Goal: Download file/media

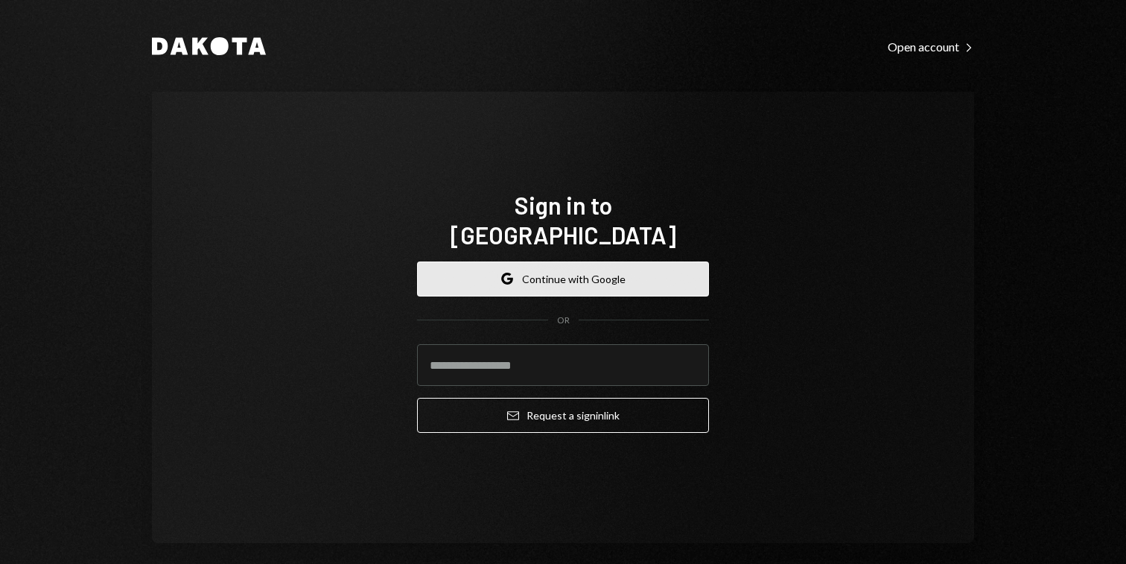
click at [542, 272] on button "Google Continue with Google" at bounding box center [563, 278] width 292 height 35
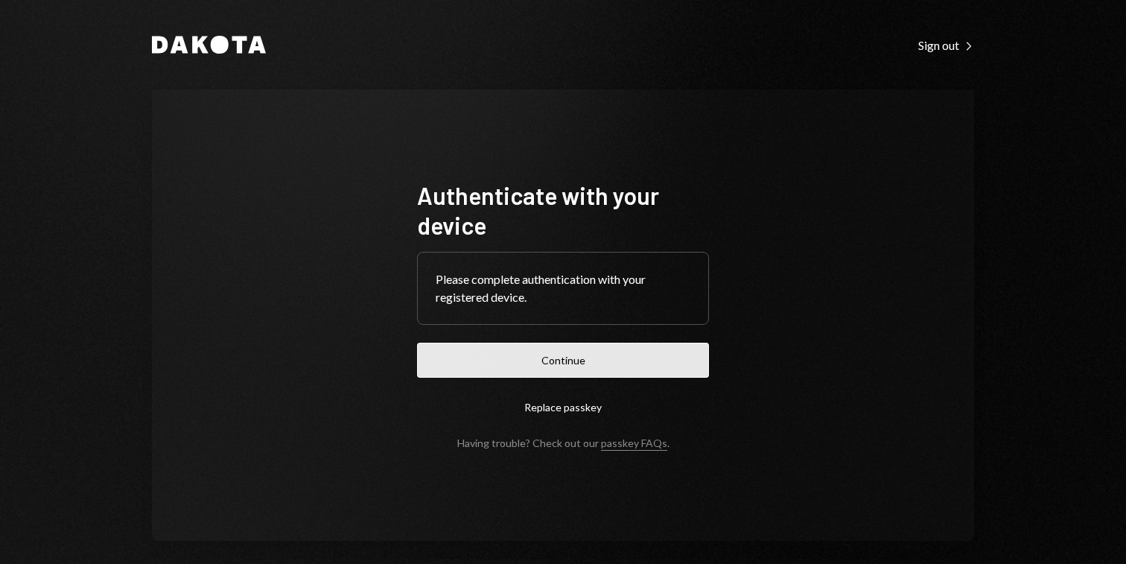
click at [576, 354] on button "Continue" at bounding box center [563, 360] width 292 height 35
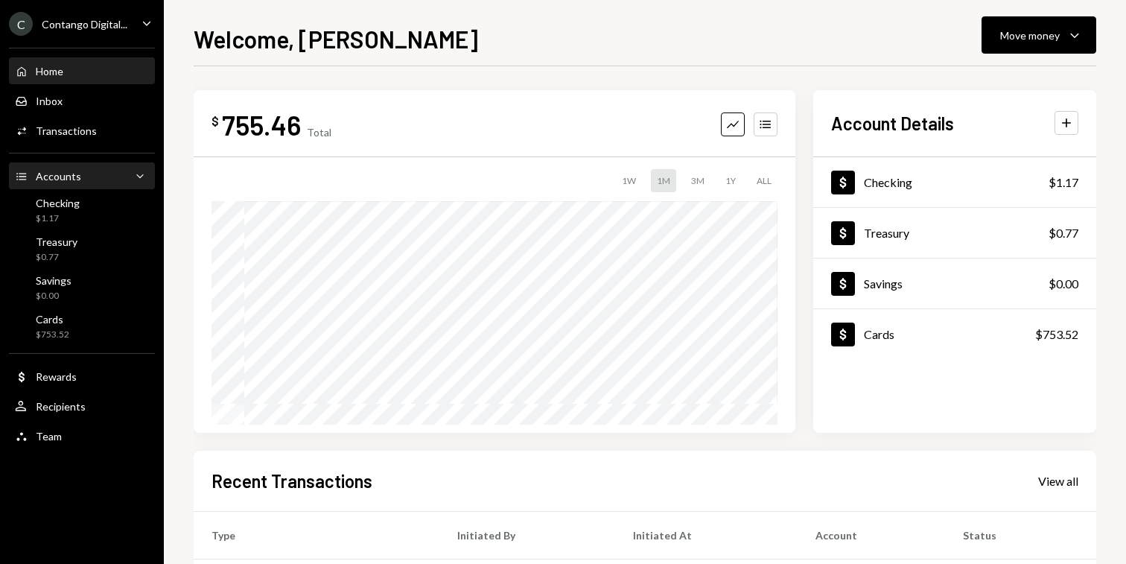
click at [72, 170] on div "Accounts" at bounding box center [58, 176] width 45 height 13
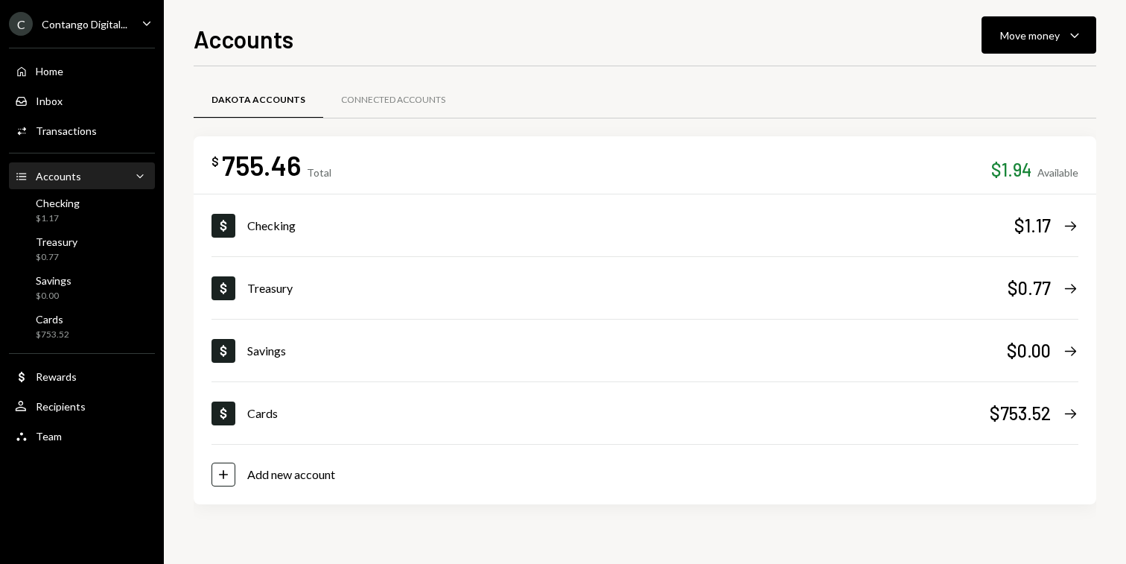
click at [82, 19] on div "Contango Digital..." at bounding box center [85, 24] width 86 height 13
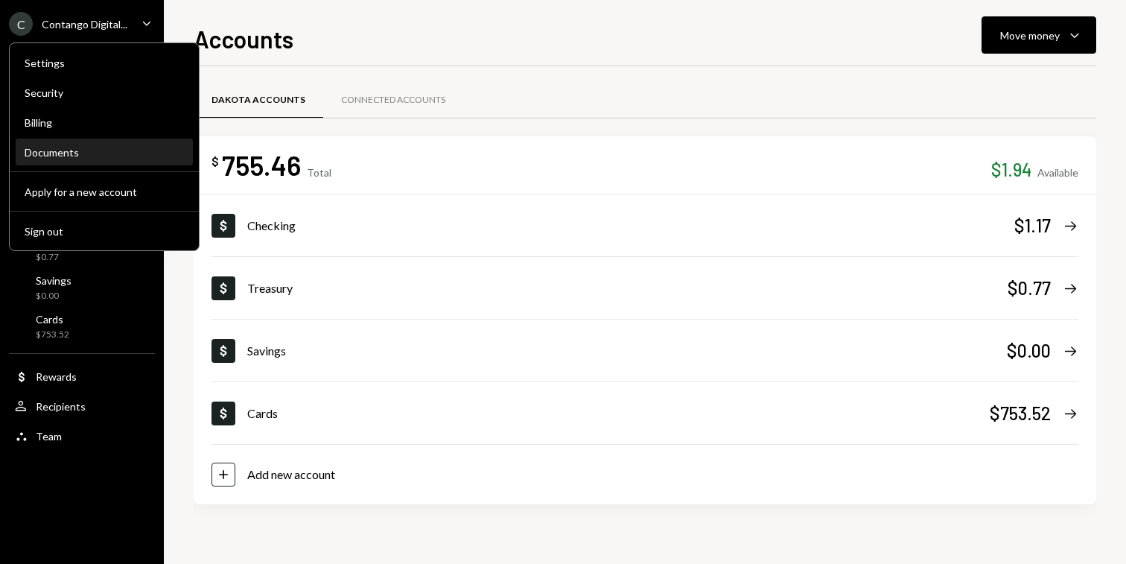
click at [57, 154] on div "Documents" at bounding box center [104, 152] width 159 height 13
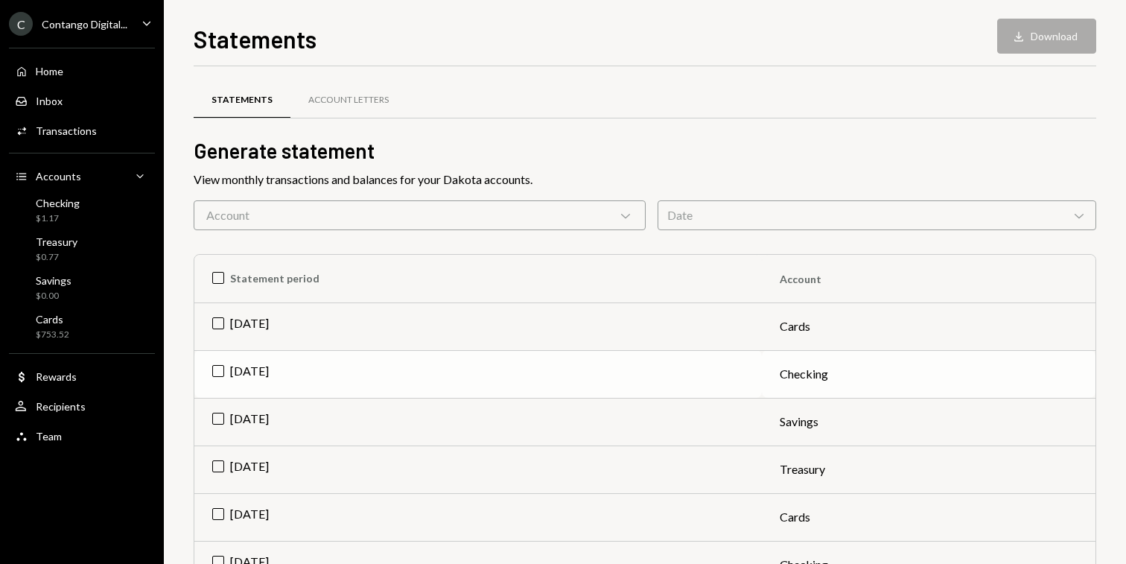
click at [216, 366] on td "[DATE]" at bounding box center [478, 374] width 568 height 48
click at [1069, 29] on button "Download Download" at bounding box center [1047, 36] width 99 height 35
